Goal: Task Accomplishment & Management: Use online tool/utility

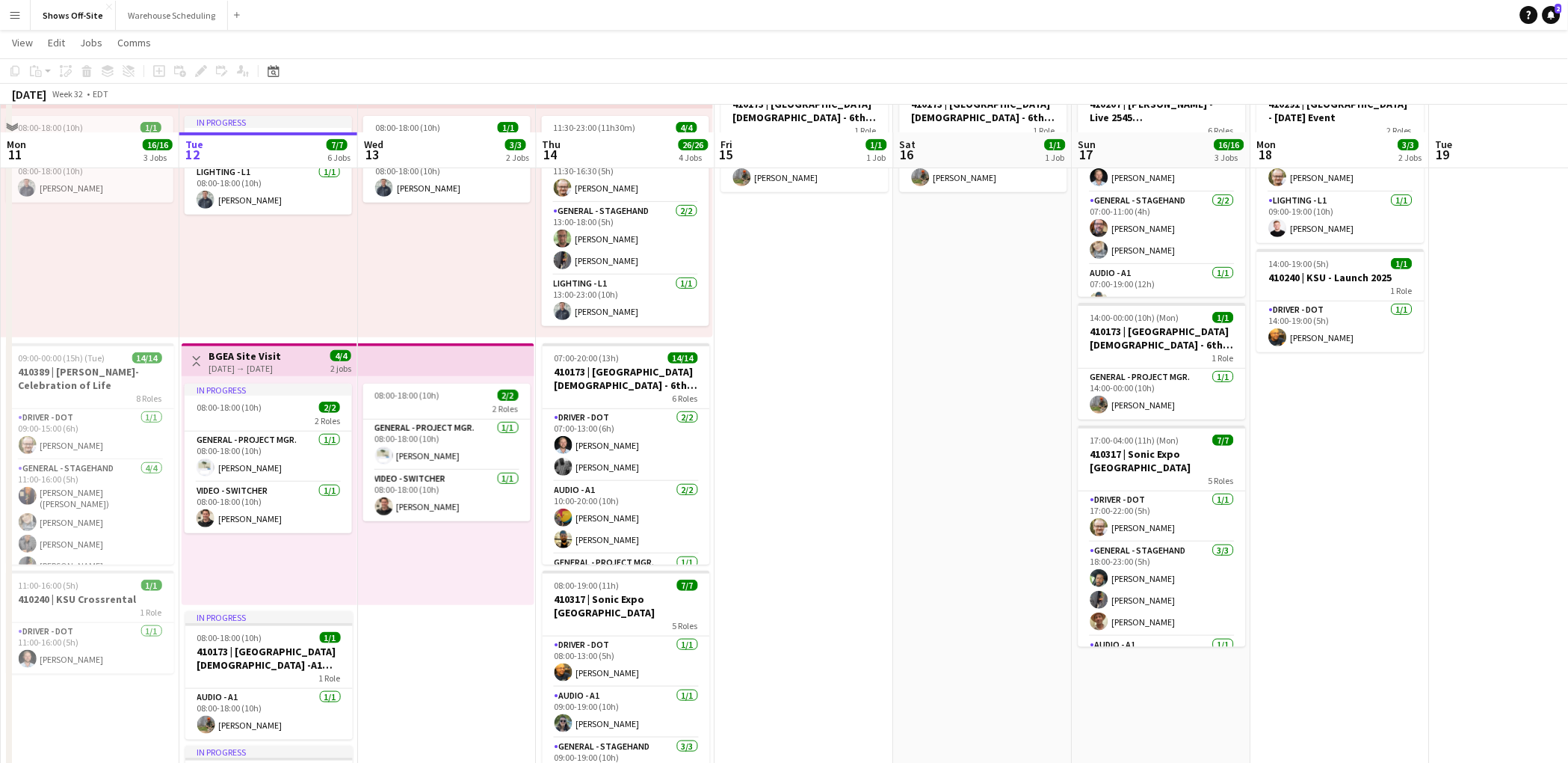
scroll to position [501, 0]
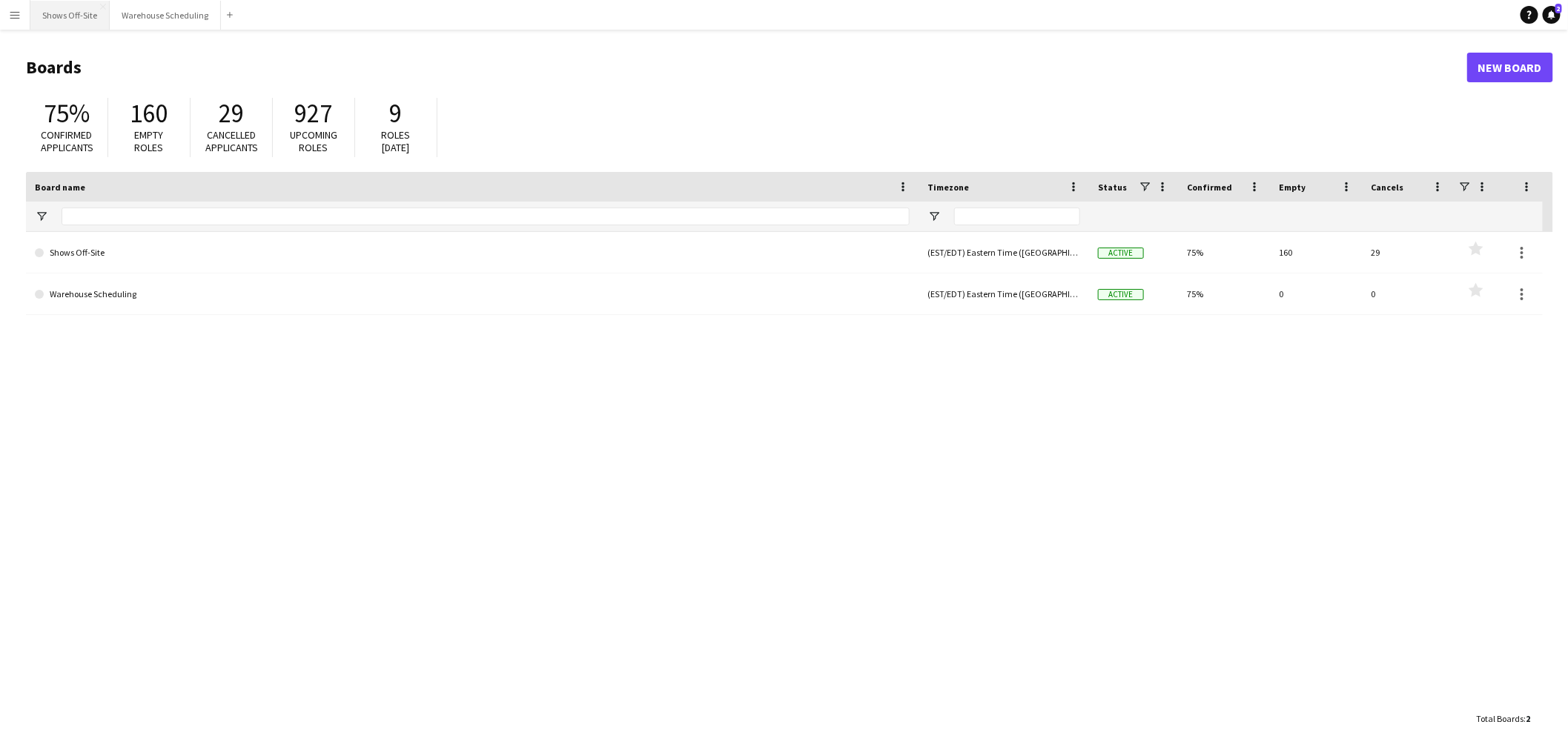
click at [84, 16] on button "Shows Off-Site Close" at bounding box center [69, 15] width 79 height 29
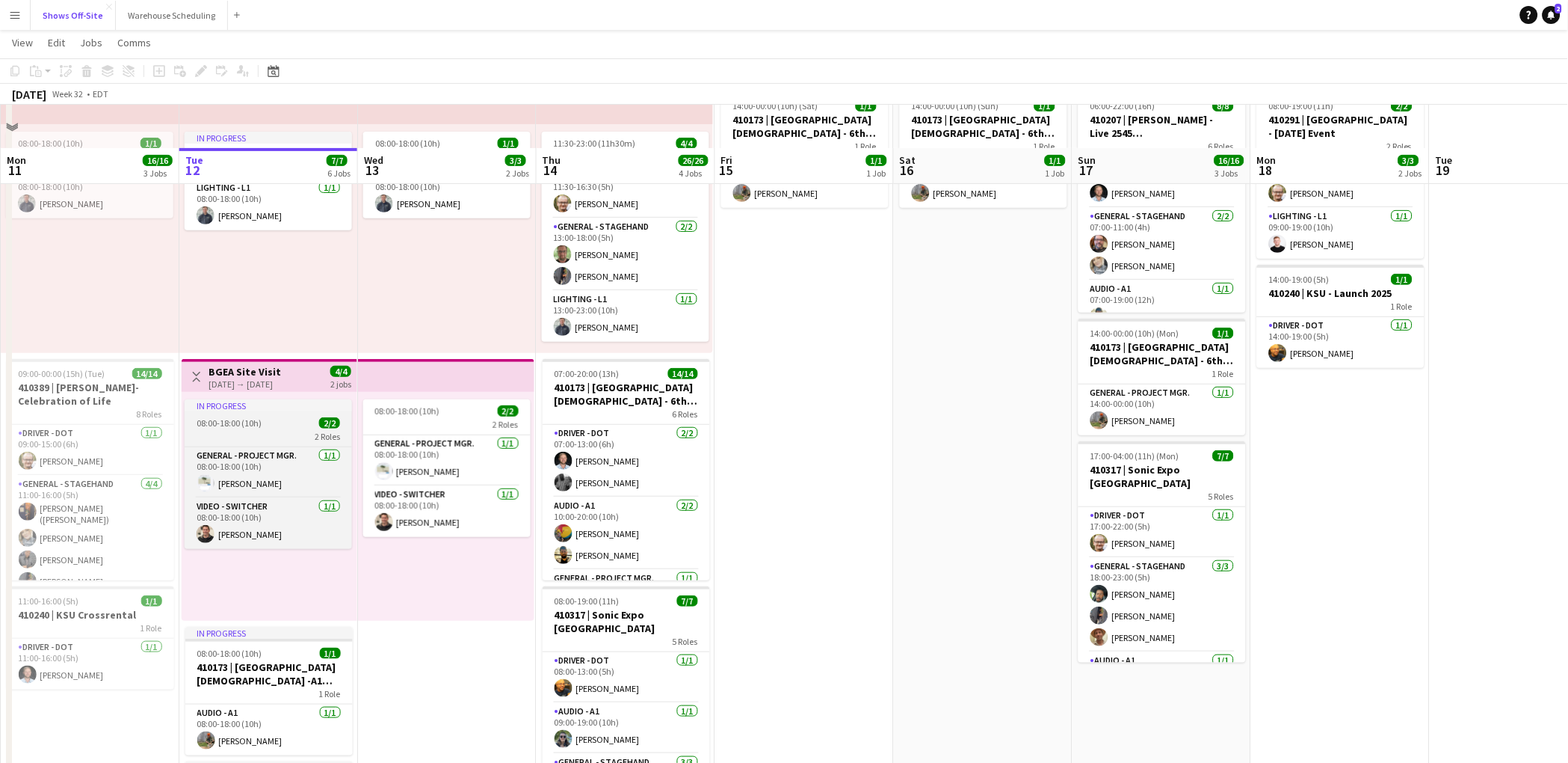
scroll to position [512, 0]
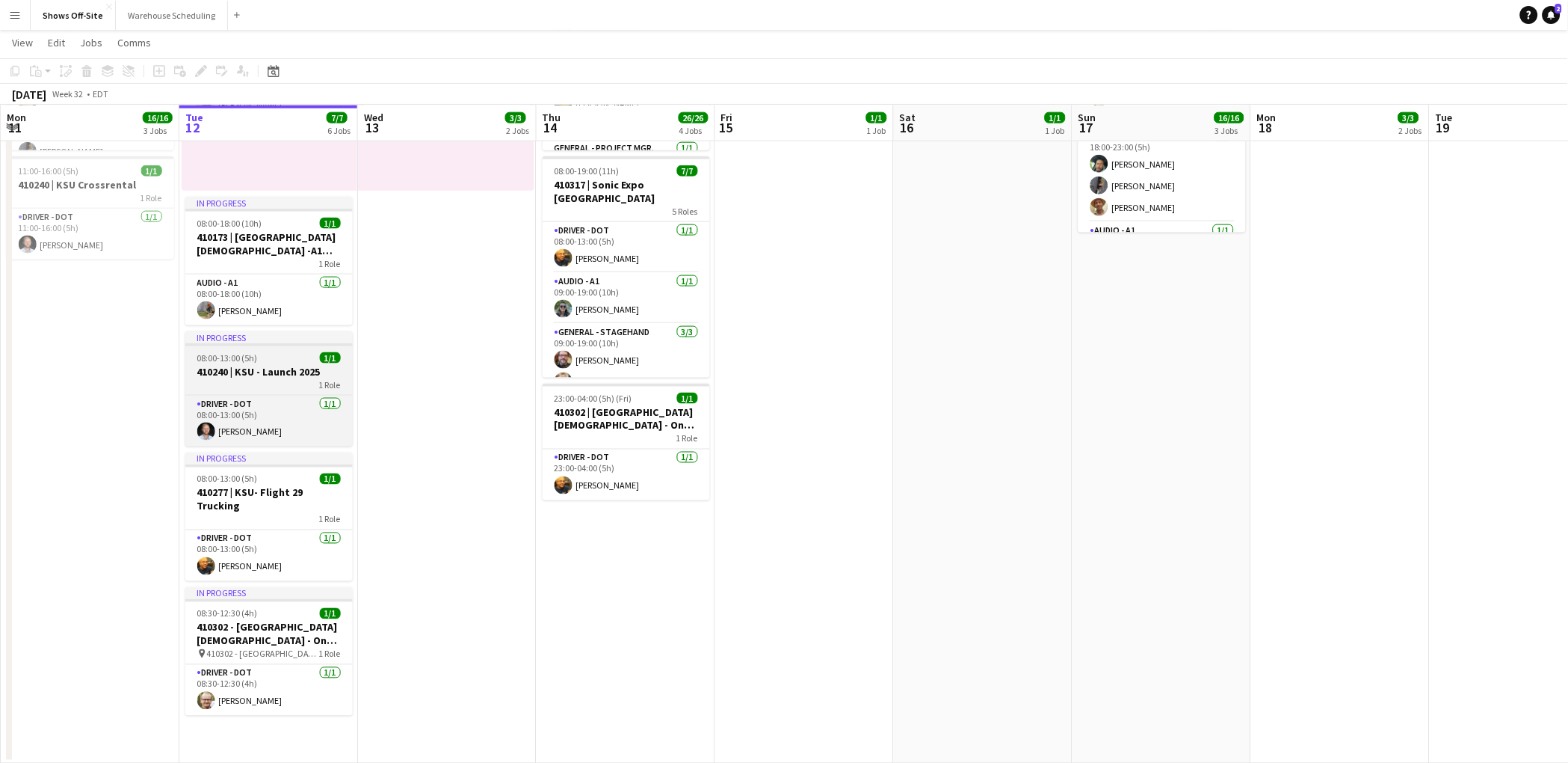
click at [265, 371] on h3 "410240 | KSU - Launch 2025" at bounding box center [269, 371] width 168 height 13
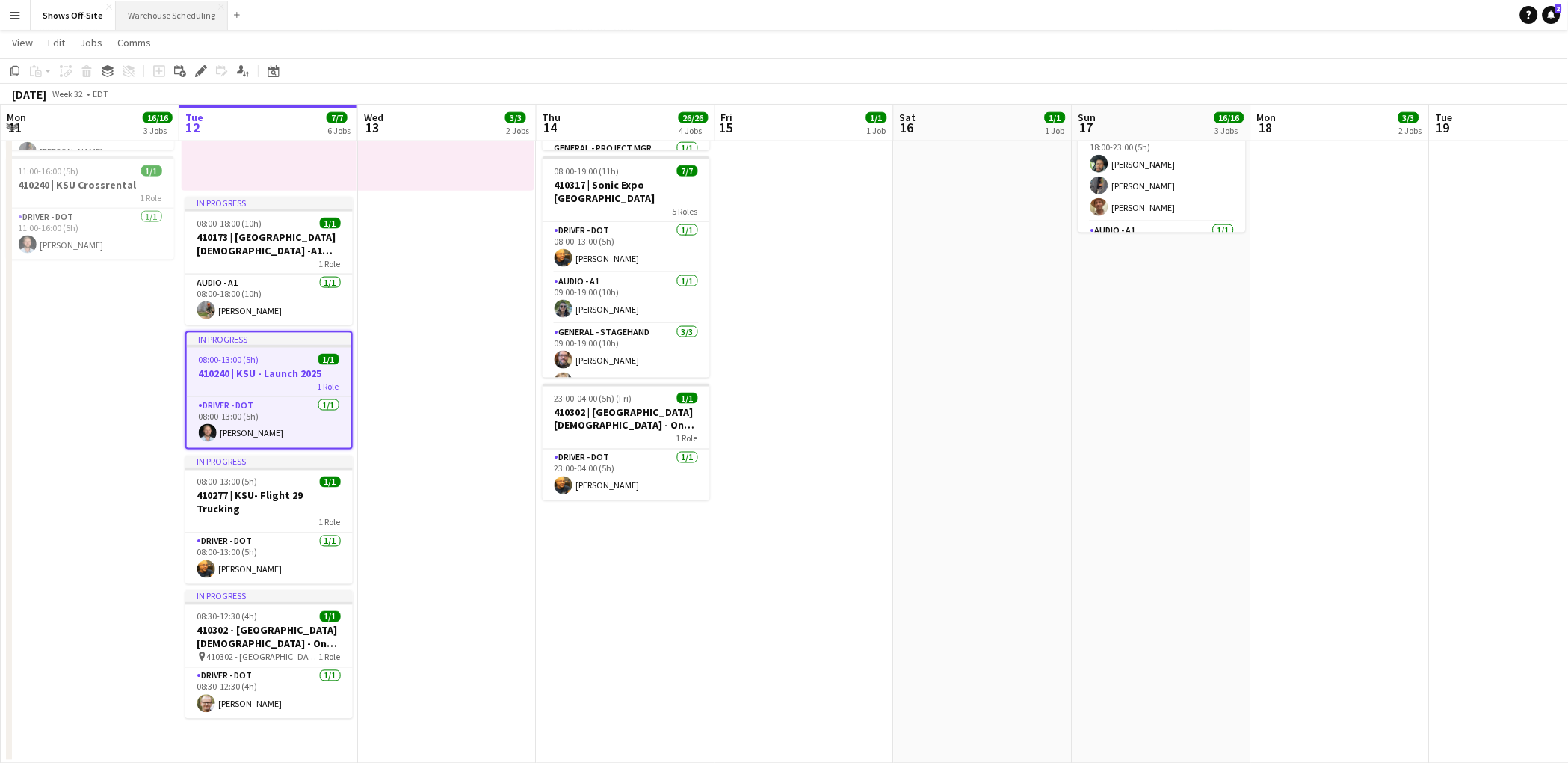
click at [142, 9] on button "Warehouse Scheduling Close" at bounding box center [171, 15] width 112 height 30
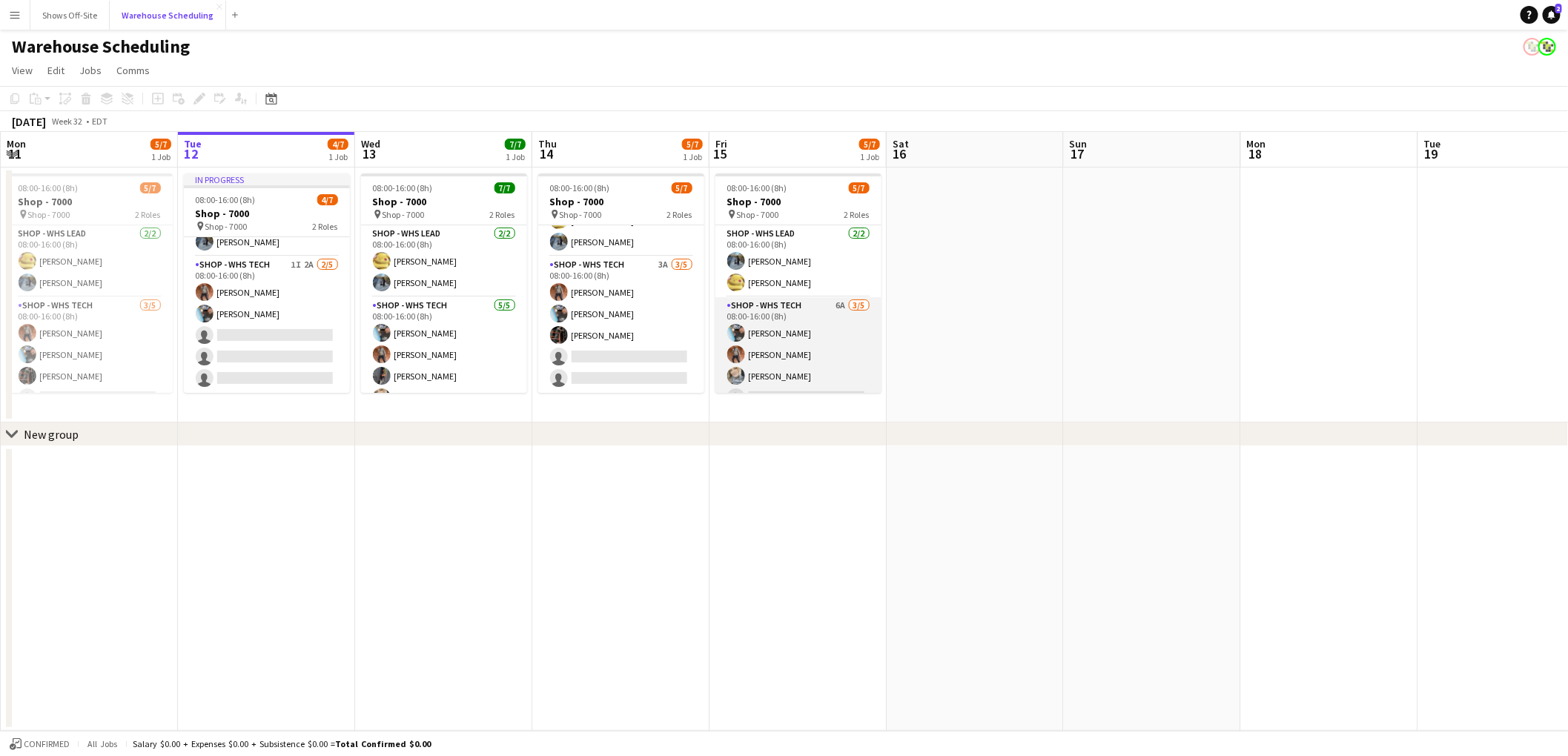
scroll to position [41, 0]
